Goal: Task Accomplishment & Management: Use online tool/utility

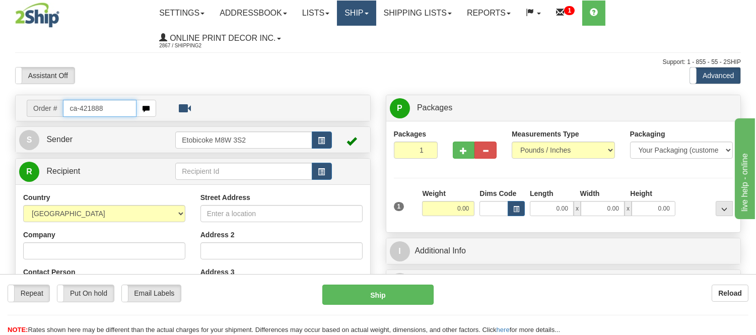
type input "ca-421888"
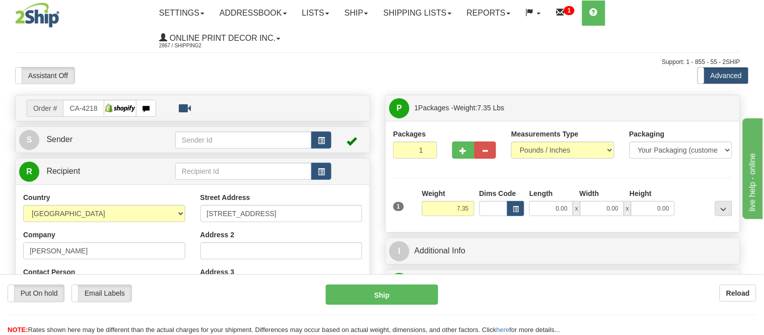
type input "LITTLE CURRENT"
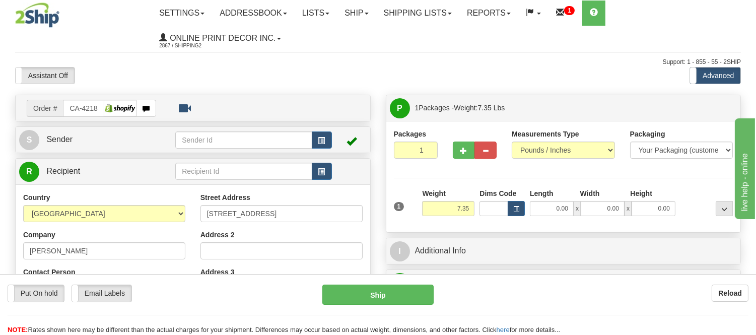
click at [519, 200] on div "Dims Code" at bounding box center [502, 202] width 50 height 28
click at [519, 202] on button "button" at bounding box center [516, 208] width 17 height 15
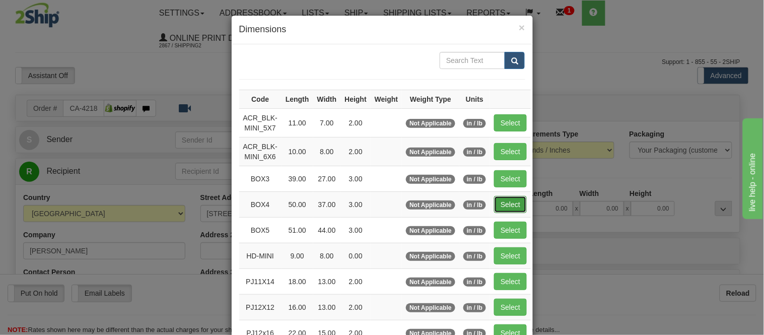
click at [510, 209] on button "Select" at bounding box center [510, 204] width 33 height 17
type input "BOX4"
type input "50.00"
type input "37.00"
type input "3.00"
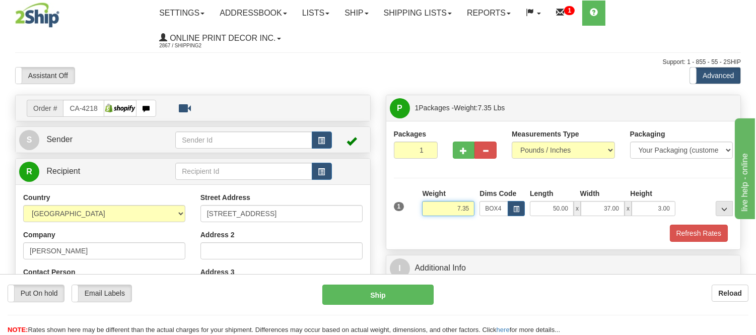
drag, startPoint x: 470, startPoint y: 209, endPoint x: 431, endPoint y: 215, distance: 39.3
click at [431, 215] on input "7.35" at bounding box center [448, 208] width 52 height 15
type input "12.98"
click at [716, 237] on button "Refresh Rates" at bounding box center [699, 233] width 58 height 17
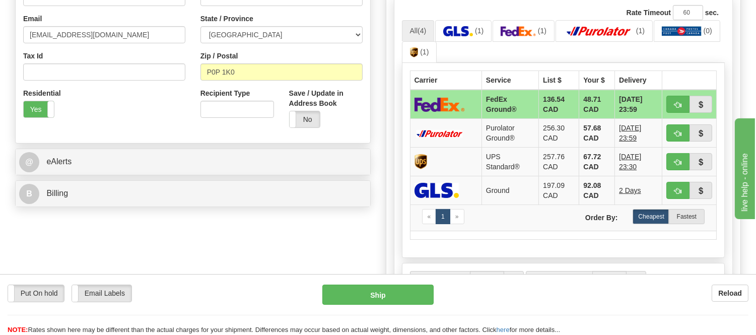
scroll to position [272, 0]
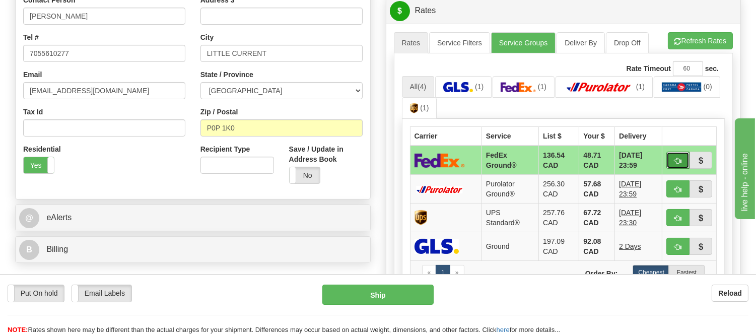
click at [675, 161] on span "button" at bounding box center [678, 161] width 7 height 7
type input "92"
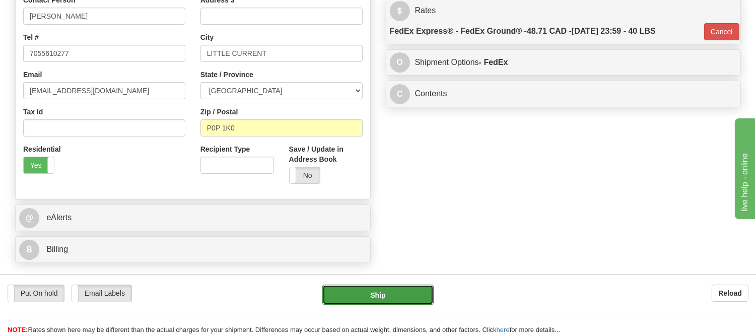
click at [391, 294] on button "Ship" at bounding box center [377, 295] width 111 height 20
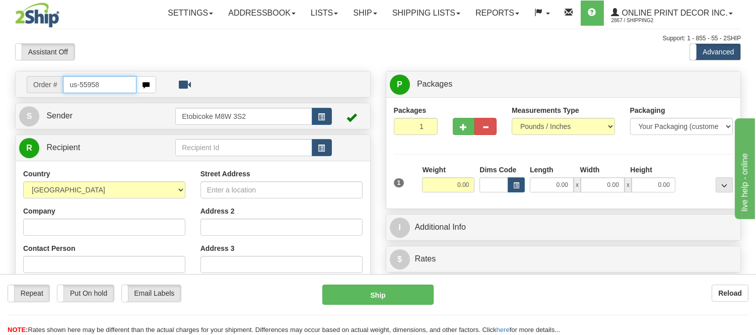
type input "us-55958"
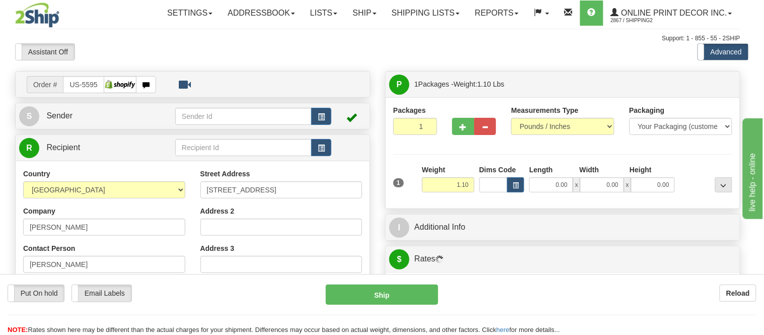
type input "[GEOGRAPHIC_DATA]"
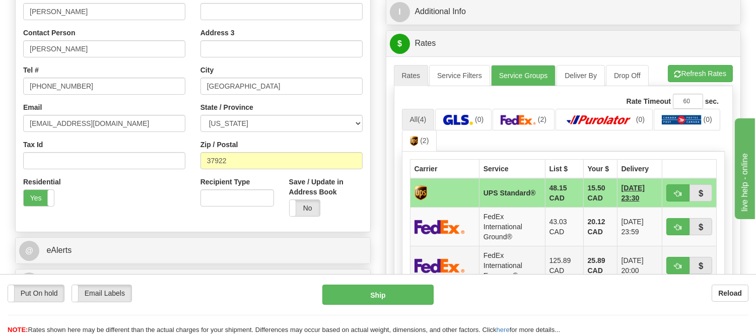
scroll to position [280, 0]
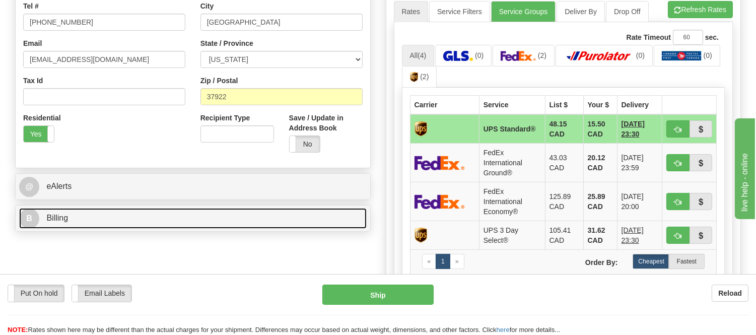
click at [177, 223] on link "B Billing" at bounding box center [193, 218] width 348 height 21
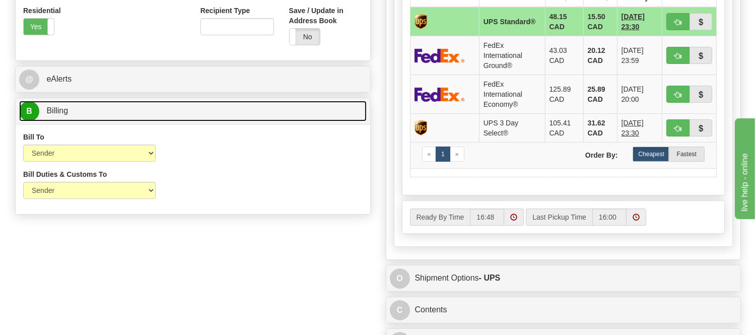
scroll to position [504, 0]
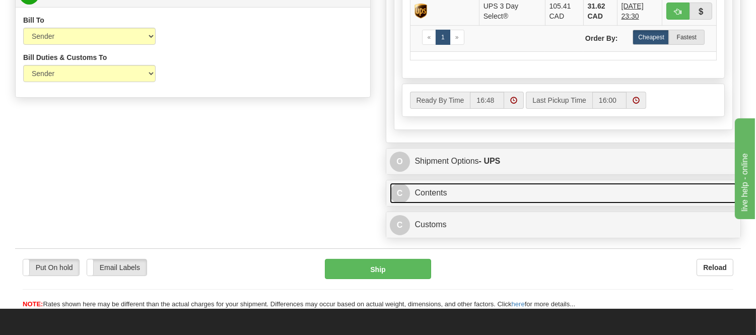
click at [472, 192] on link "C Contents" at bounding box center [564, 193] width 348 height 21
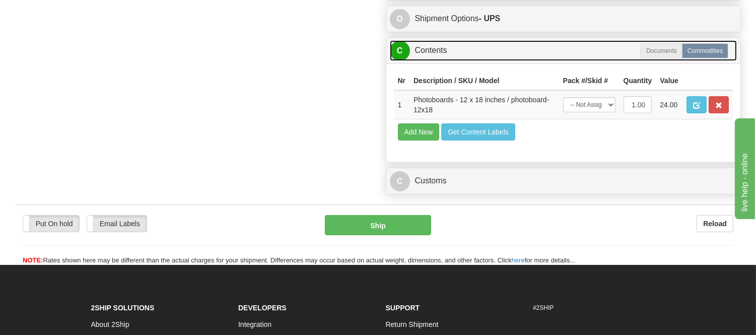
scroll to position [672, 0]
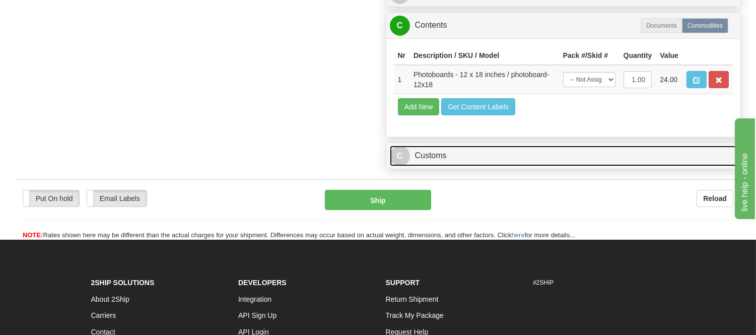
click at [483, 166] on link "C Customs" at bounding box center [564, 156] width 348 height 21
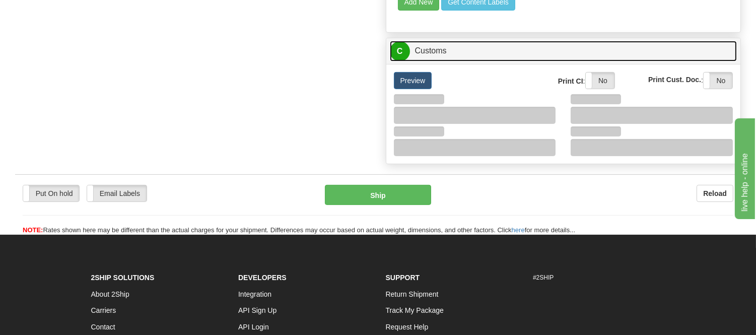
scroll to position [783, 0]
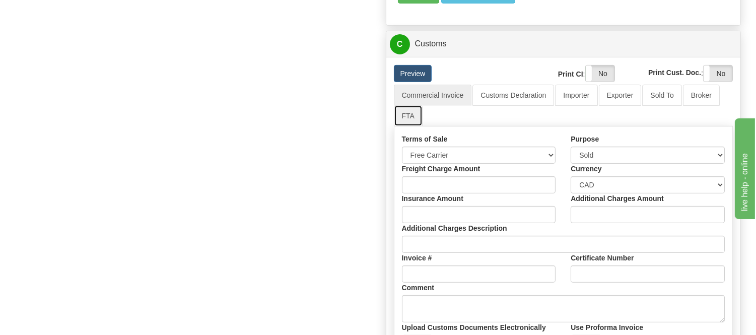
click at [412, 126] on link "FTA" at bounding box center [408, 115] width 29 height 21
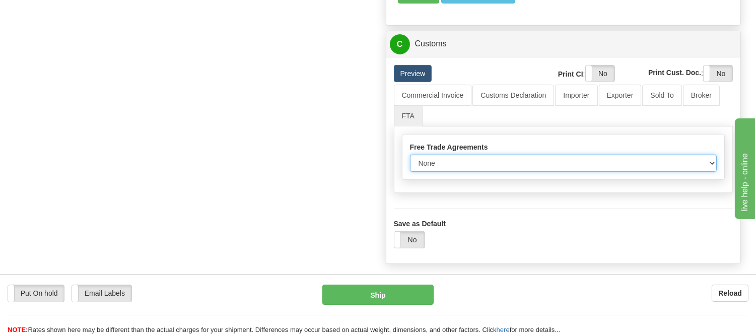
click at [571, 172] on select "None Other USMCA CETA CUKTCA" at bounding box center [563, 163] width 307 height 17
select select "1"
click at [410, 171] on select "None Other USMCA CETA CUKTCA" at bounding box center [563, 163] width 307 height 17
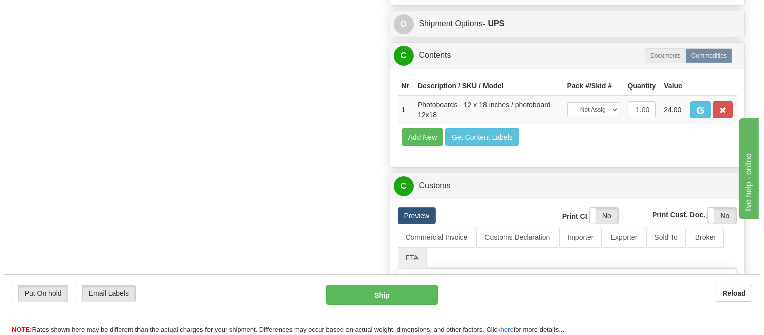
scroll to position [616, 0]
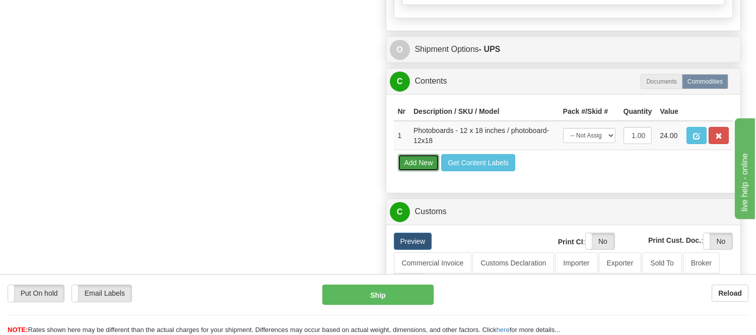
click at [431, 171] on button "Add New" at bounding box center [419, 162] width 42 height 17
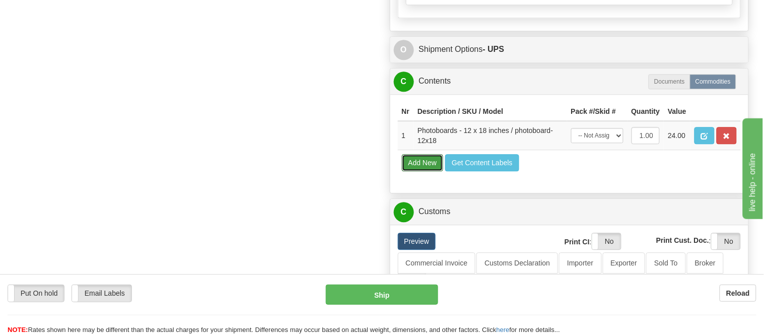
select select
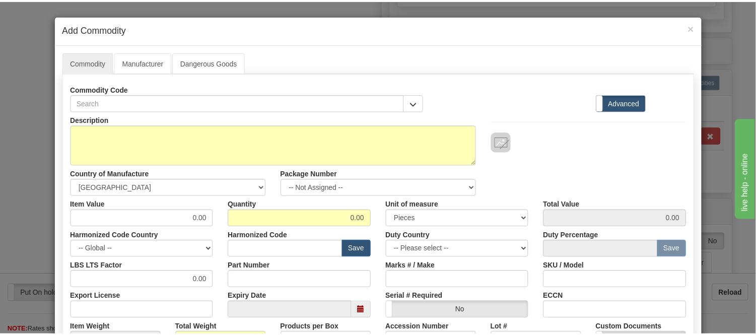
scroll to position [112, 0]
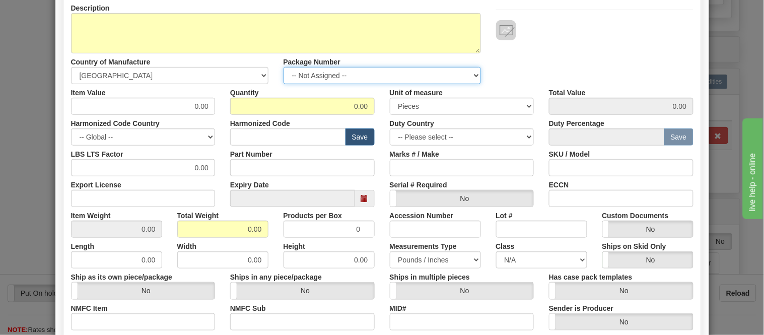
click at [412, 71] on select "-- Not Assigned -- Item 1" at bounding box center [382, 75] width 197 height 17
click at [411, 71] on select "-- Not Assigned -- Item 1" at bounding box center [382, 75] width 197 height 17
click at [299, 62] on label "Package Number" at bounding box center [312, 60] width 57 height 14
click at [299, 67] on select "-- Not Assigned -- Item 1" at bounding box center [382, 75] width 197 height 17
click at [298, 70] on select "-- Not Assigned -- Item 1" at bounding box center [382, 75] width 197 height 17
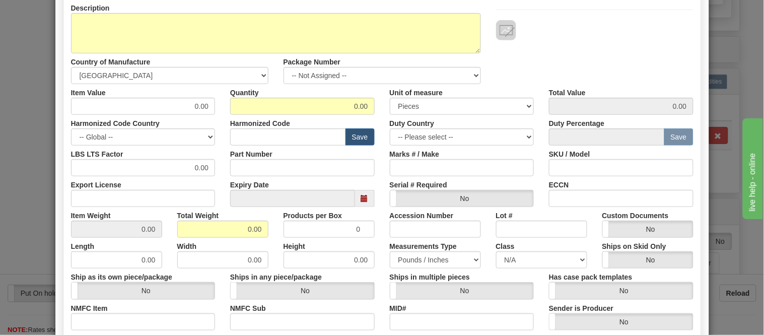
click at [41, 62] on div "× Add Commodity Commodity Manufacturer Dangerous Goods Commodity Code Standard …" at bounding box center [382, 167] width 764 height 335
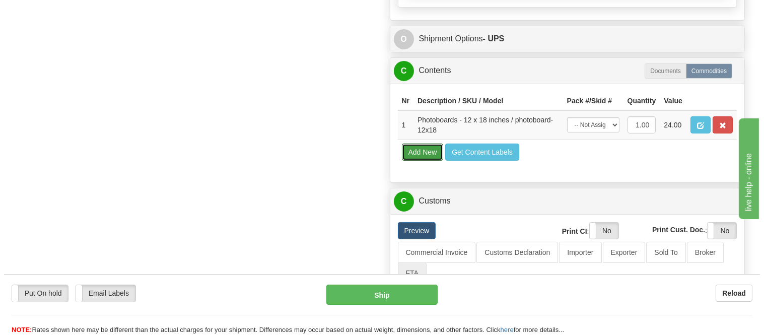
scroll to position [616, 0]
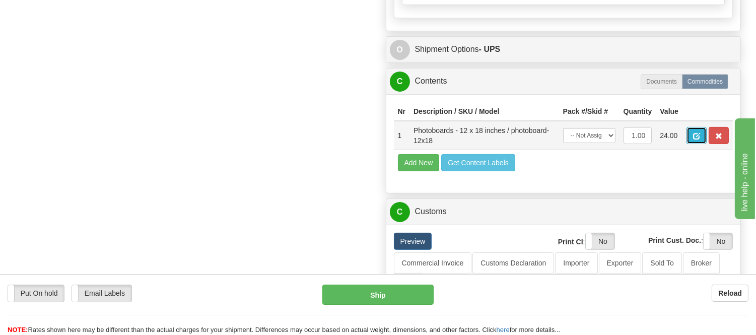
click at [700, 136] on span "button" at bounding box center [696, 136] width 7 height 7
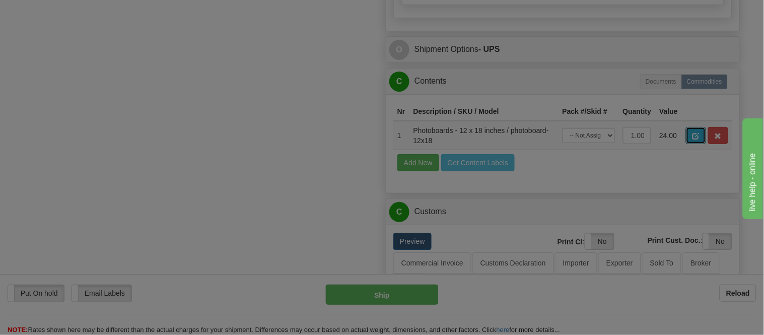
select select
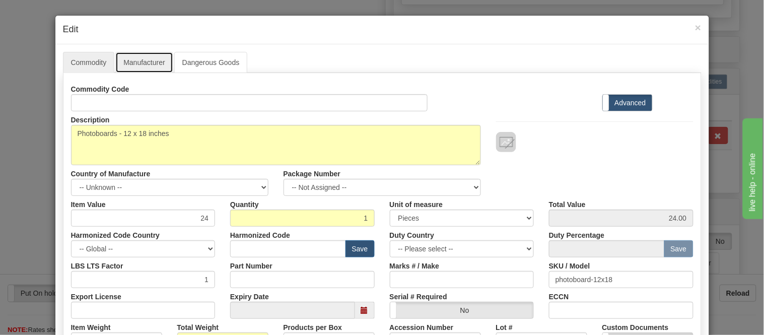
click at [127, 67] on link "Manufacturer" at bounding box center [143, 62] width 57 height 21
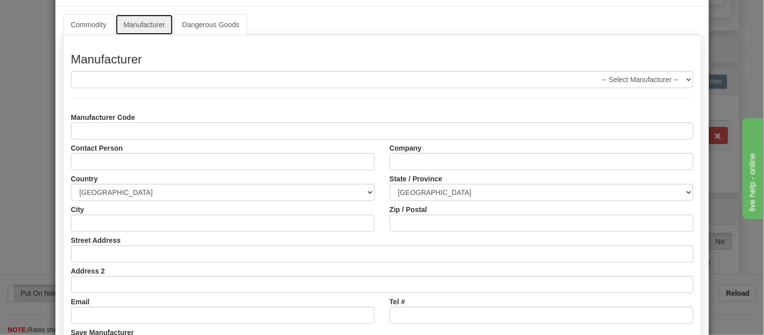
scroll to position [56, 0]
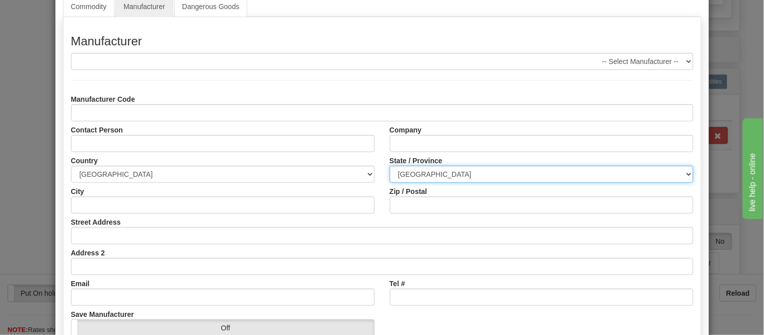
click at [475, 174] on select "ALBERTA BRITISH COLUMBIA MANITOBA NEW BRUNSWICK NEWFOUNDLAND NOVA SCOTIA NUNAVU…" at bounding box center [542, 174] width 304 height 17
select select "ON"
click at [390, 166] on select "ALBERTA BRITISH COLUMBIA MANITOBA NEW BRUNSWICK NEWFOUNDLAND NOVA SCOTIA NUNAVU…" at bounding box center [542, 174] width 304 height 17
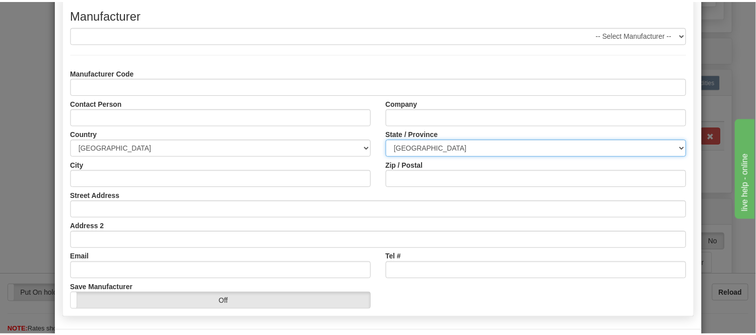
scroll to position [126, 0]
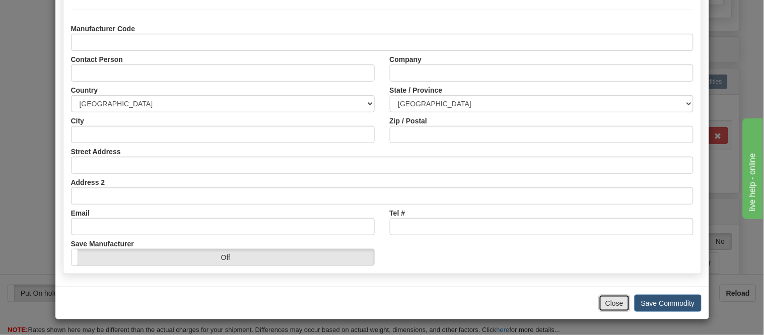
click at [615, 299] on button "Close" at bounding box center [614, 303] width 31 height 17
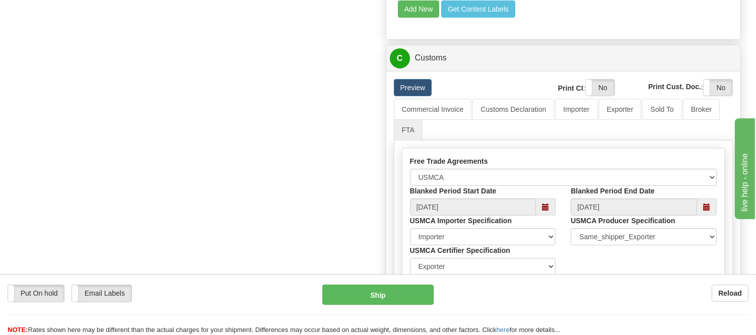
scroll to position [727, 0]
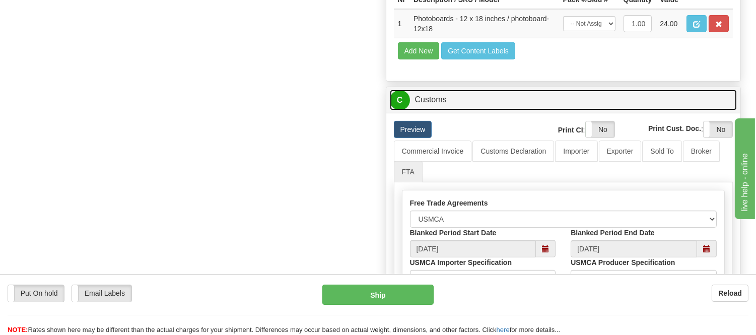
click at [507, 110] on link "C Customs" at bounding box center [564, 100] width 348 height 21
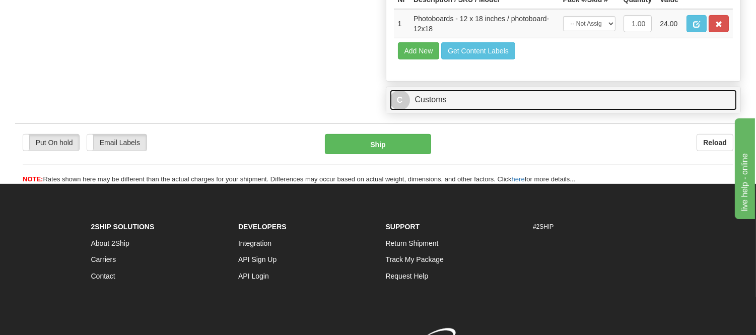
click at [541, 107] on link "C Customs" at bounding box center [564, 100] width 348 height 21
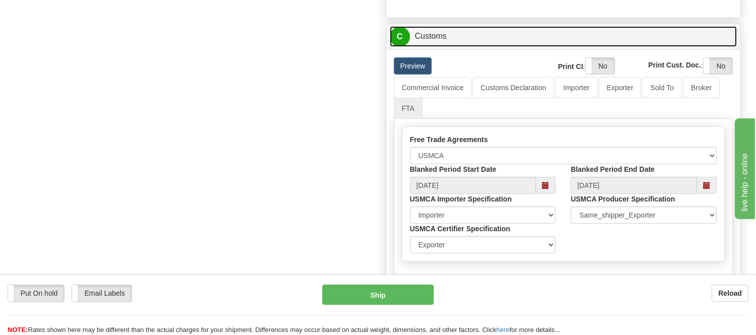
scroll to position [839, 0]
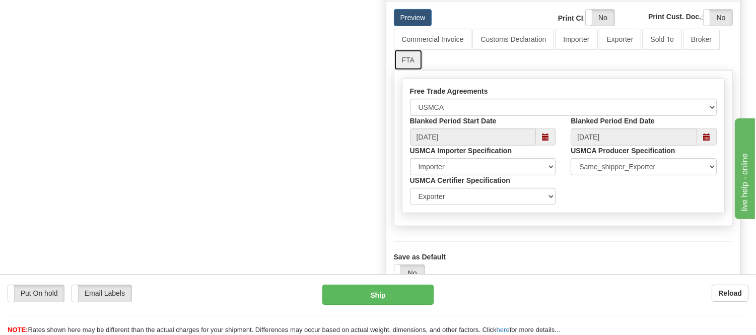
click at [412, 71] on link "FTA" at bounding box center [408, 59] width 29 height 21
click at [401, 71] on link "FTA" at bounding box center [408, 59] width 29 height 21
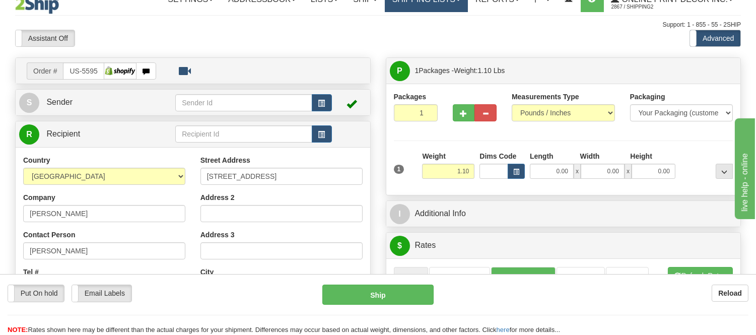
scroll to position [0, 0]
